Goal: Information Seeking & Learning: Check status

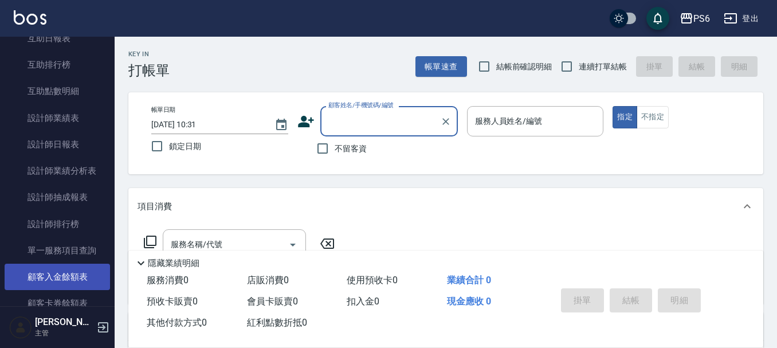
scroll to position [286, 0]
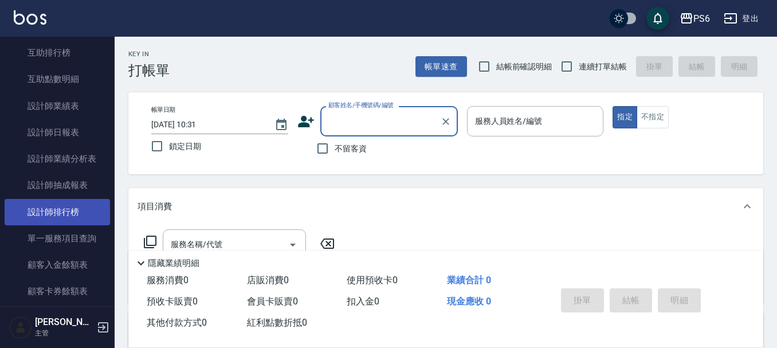
click at [71, 214] on link "設計師排行榜" at bounding box center [57, 212] width 105 height 26
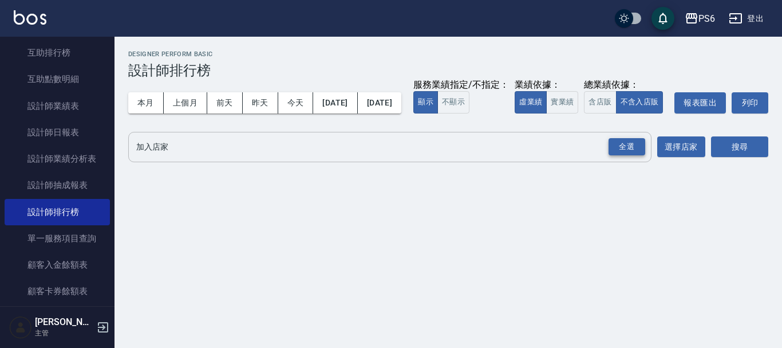
click at [623, 156] on div "全選" at bounding box center [627, 147] width 37 height 18
click at [737, 158] on button "搜尋" at bounding box center [739, 147] width 57 height 21
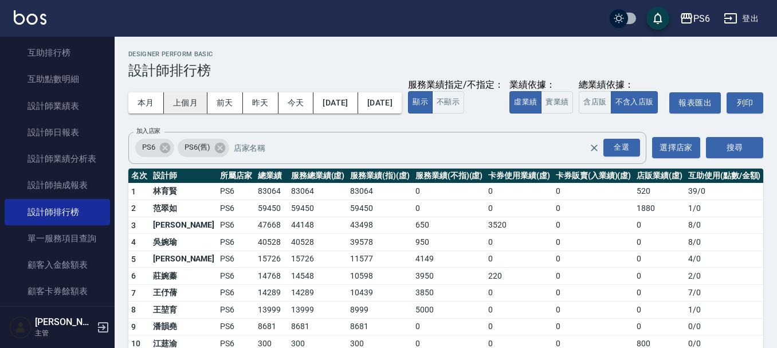
click at [191, 94] on button "上個月" at bounding box center [186, 102] width 44 height 21
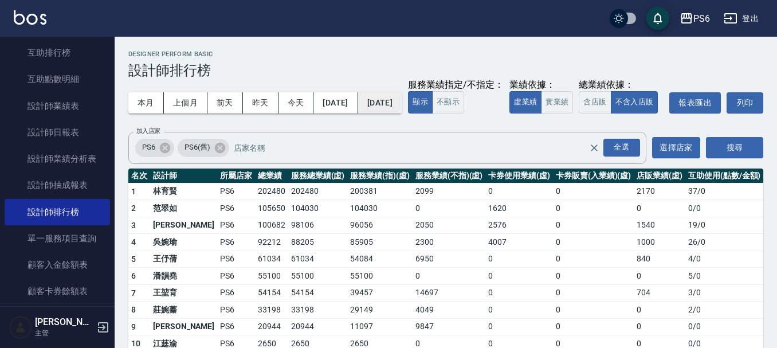
click at [401, 102] on button "[DATE]" at bounding box center [380, 102] width 44 height 21
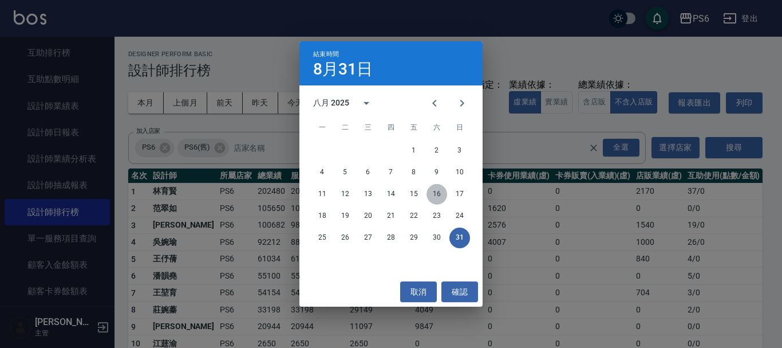
click at [431, 195] on button "16" at bounding box center [437, 194] width 21 height 21
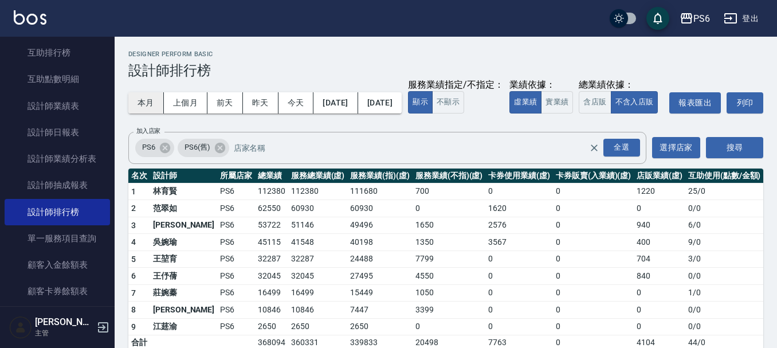
click at [147, 105] on button "本月" at bounding box center [146, 102] width 36 height 21
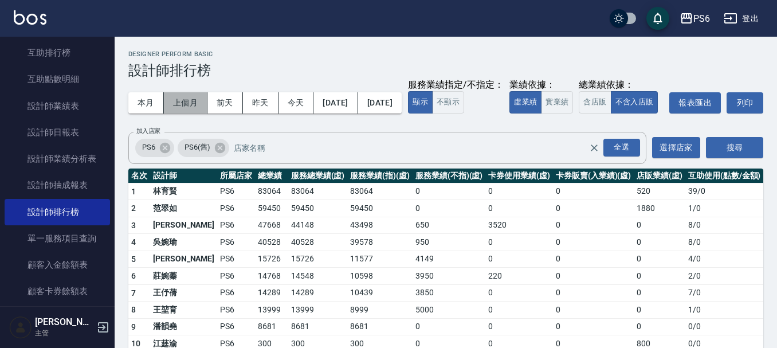
click at [181, 105] on button "上個月" at bounding box center [186, 102] width 44 height 21
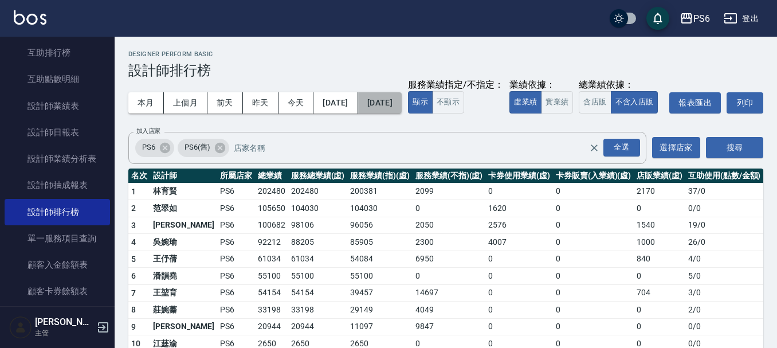
click at [400, 99] on button "[DATE]" at bounding box center [380, 102] width 44 height 21
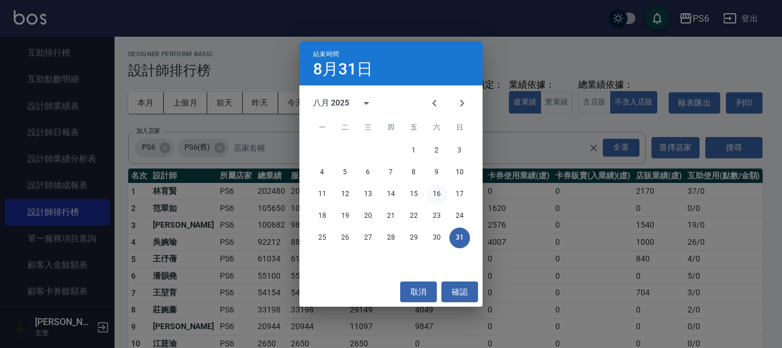
click at [436, 194] on button "16" at bounding box center [437, 194] width 21 height 21
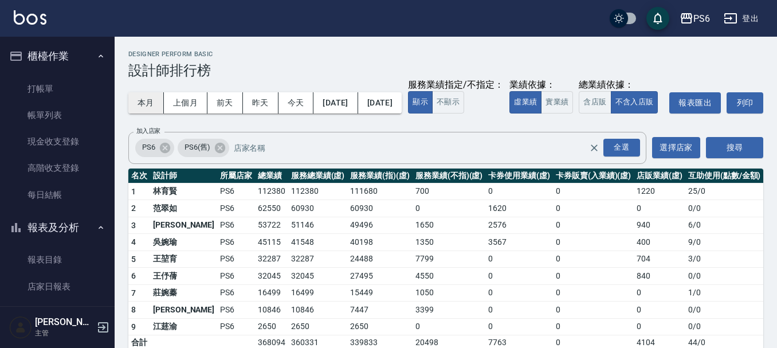
click at [145, 98] on button "本月" at bounding box center [146, 102] width 36 height 21
